Goal: Check status

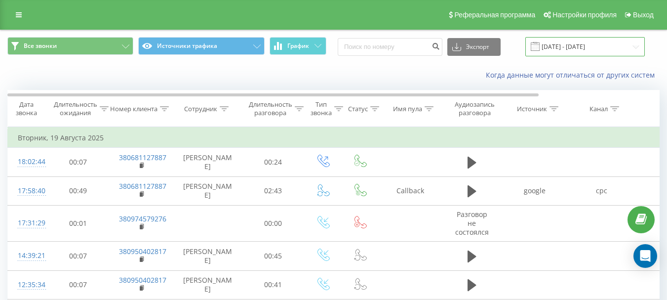
click at [571, 47] on input "19.08.2025 - 19.08.2025" at bounding box center [584, 46] width 119 height 19
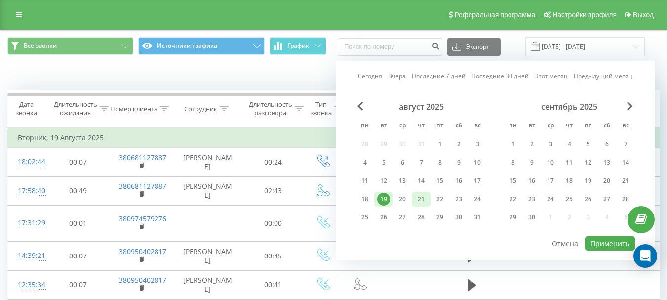
click at [422, 199] on div "21" at bounding box center [421, 198] width 13 height 13
click at [603, 238] on button "Применить" at bounding box center [610, 243] width 50 height 14
type input "[DATE] - [DATE]"
